Goal: Transaction & Acquisition: Purchase product/service

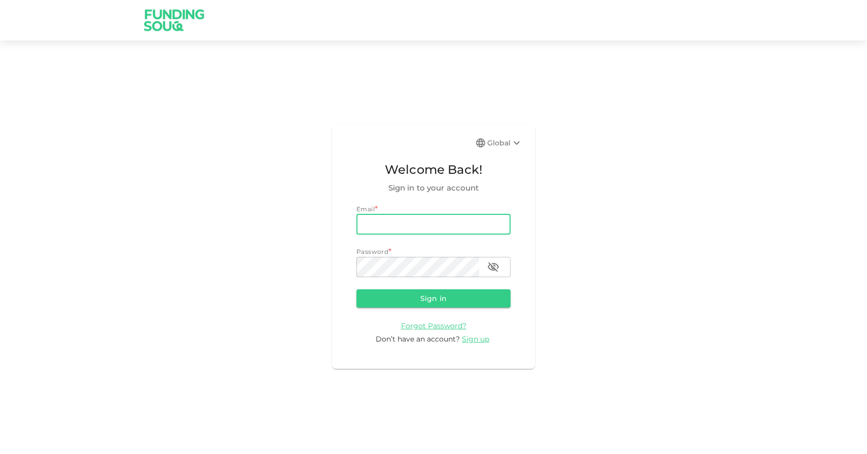
click at [413, 231] on input "email" at bounding box center [433, 224] width 154 height 20
type input "jefri.medan@gmail.com"
click at [356, 290] on button "Sign in" at bounding box center [433, 299] width 154 height 18
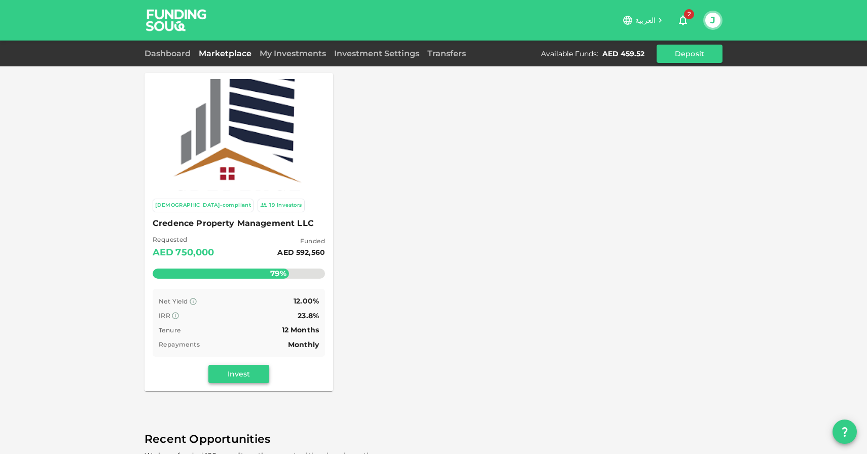
click at [245, 373] on button "Invest" at bounding box center [238, 374] width 61 height 18
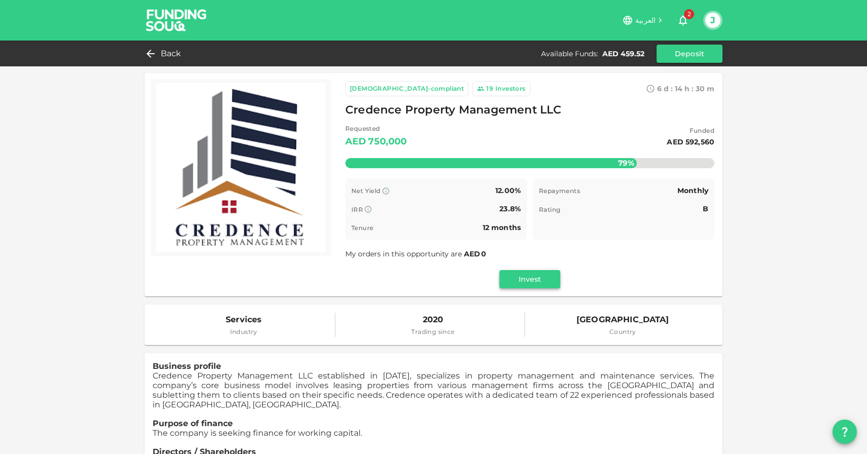
click at [503, 282] on button "Invest" at bounding box center [529, 279] width 61 height 18
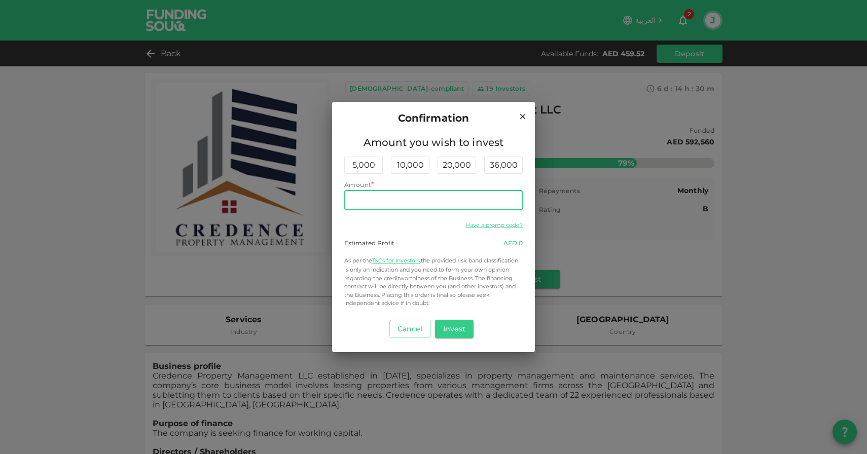
click at [386, 208] on input "Amount" at bounding box center [433, 200] width 178 height 20
type input "400"
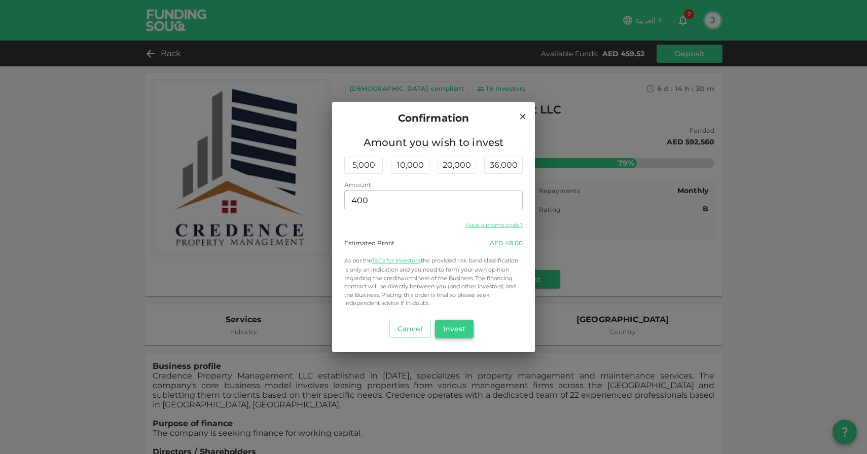
click at [448, 336] on button "Invest" at bounding box center [454, 329] width 39 height 18
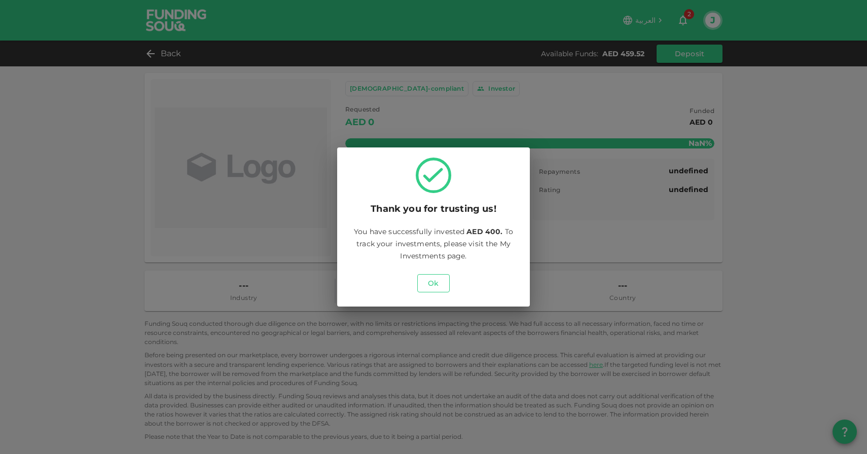
click at [433, 281] on button "Ok" at bounding box center [433, 283] width 32 height 18
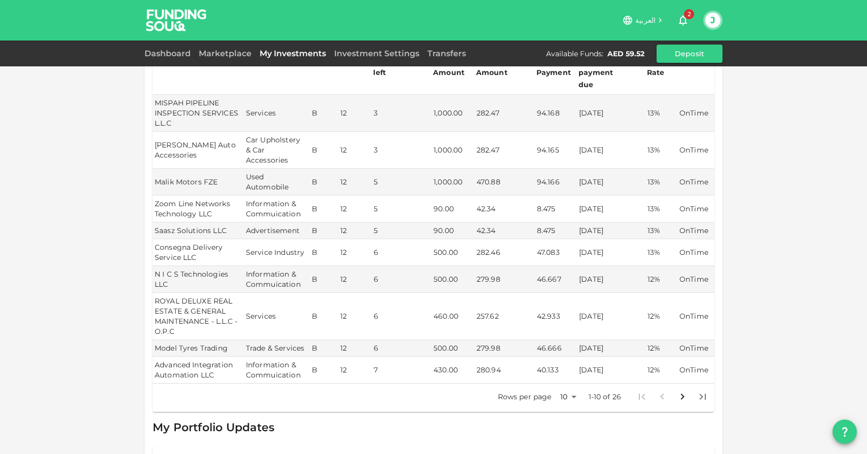
scroll to position [313, 0]
